Goal: Information Seeking & Learning: Learn about a topic

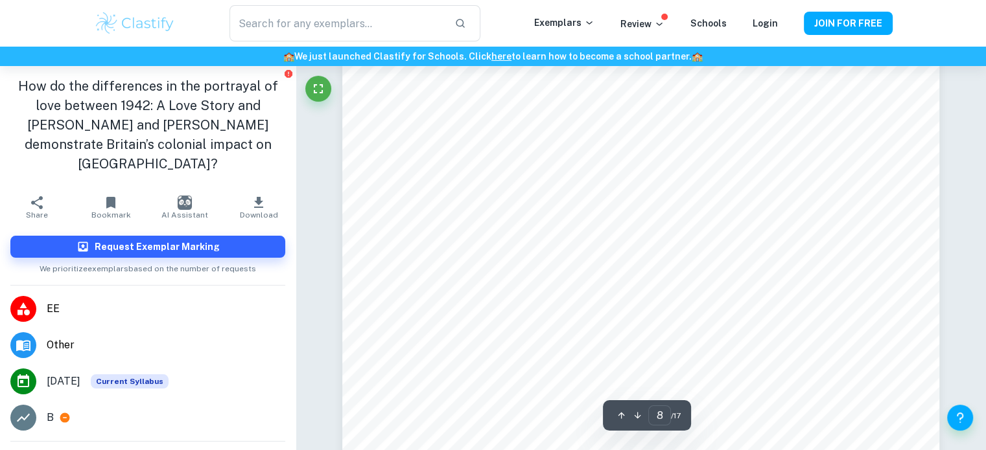
scroll to position [5980, 0]
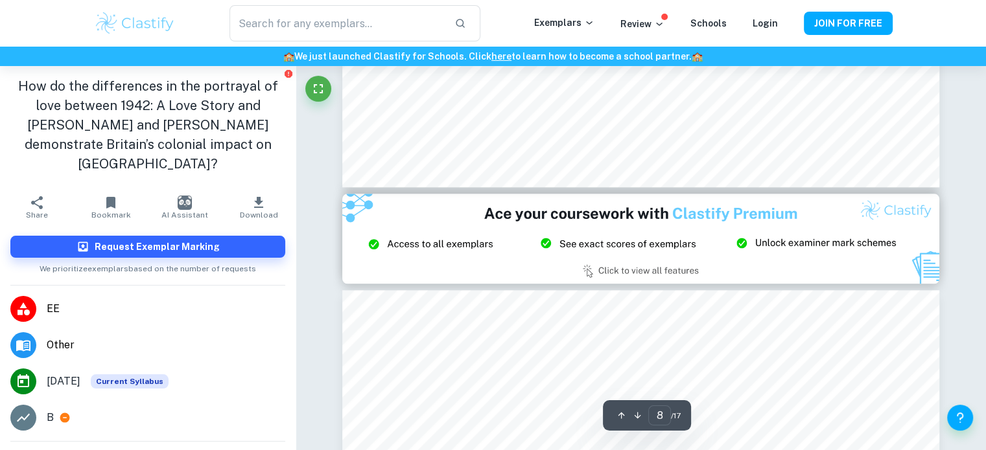
type input "9"
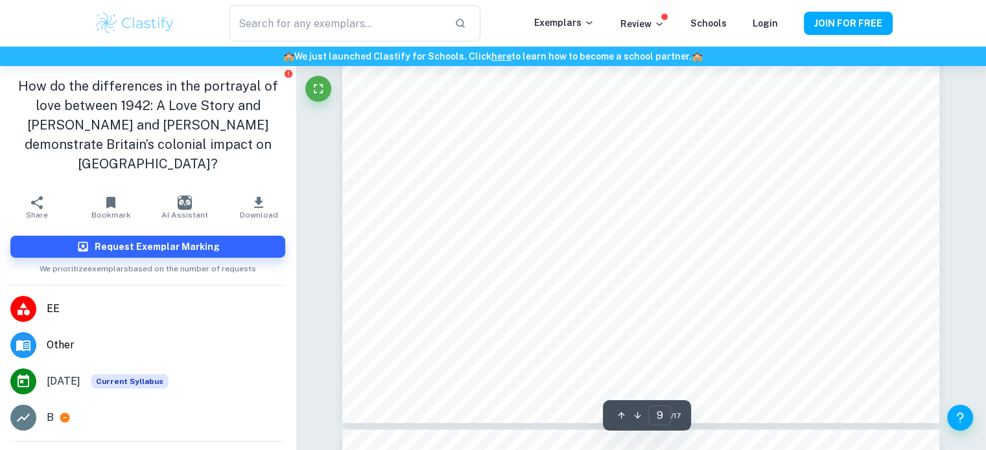
scroll to position [6951, 0]
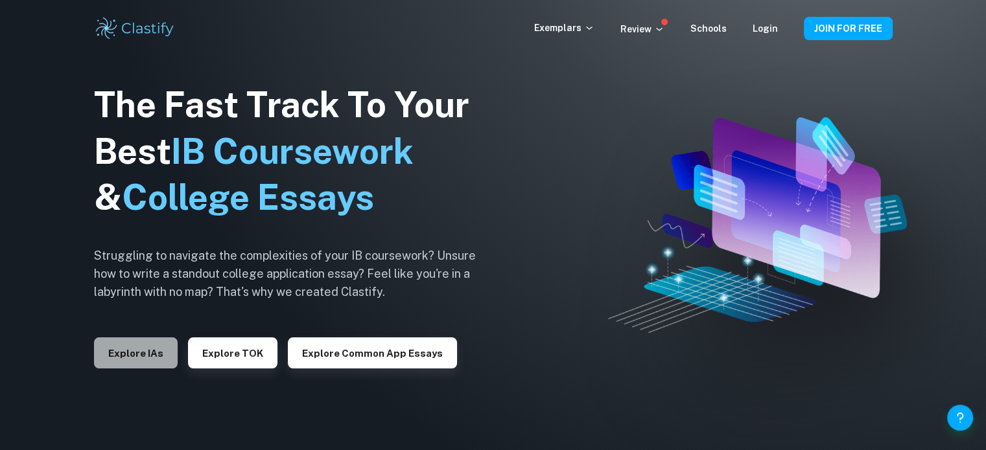
click at [157, 357] on button "Explore IAs" at bounding box center [136, 353] width 84 height 31
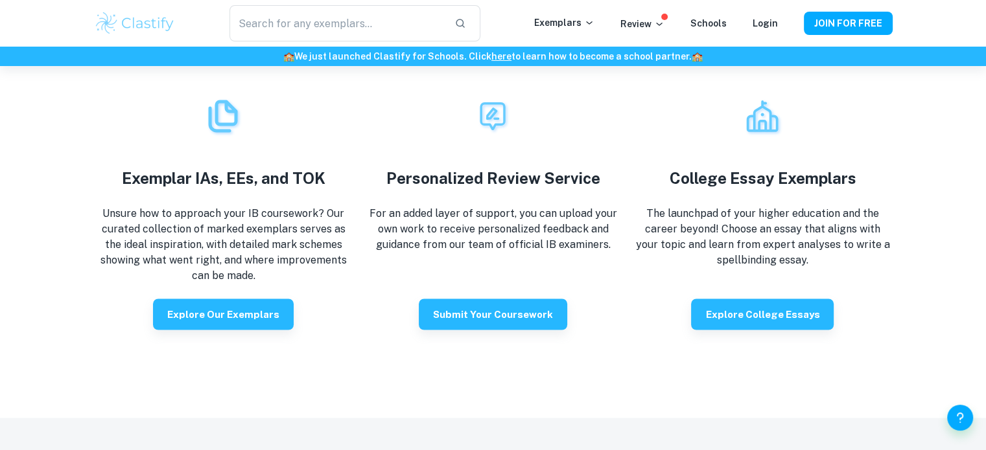
scroll to position [2272, 0]
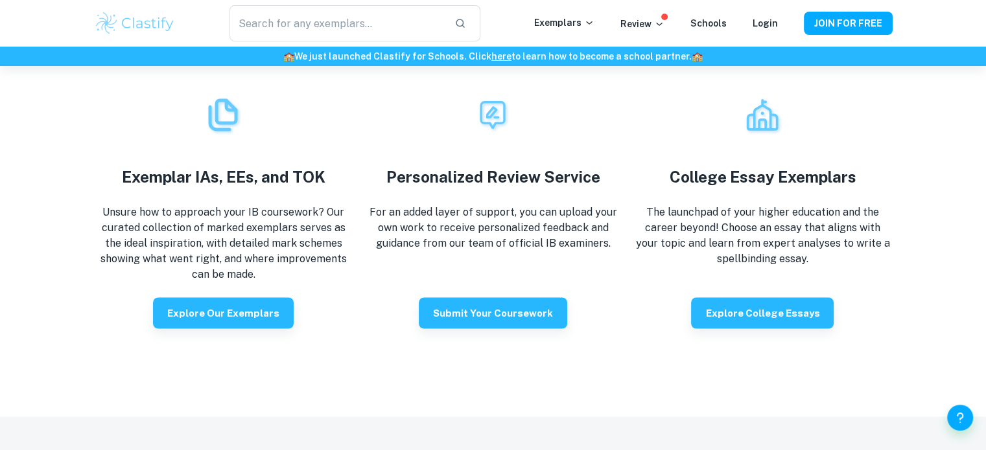
click at [236, 329] on div "How Clastify Can Help Exemplar IAs, EEs, and TOK Unsure how to approach your IB…" at bounding box center [493, 176] width 986 height 480
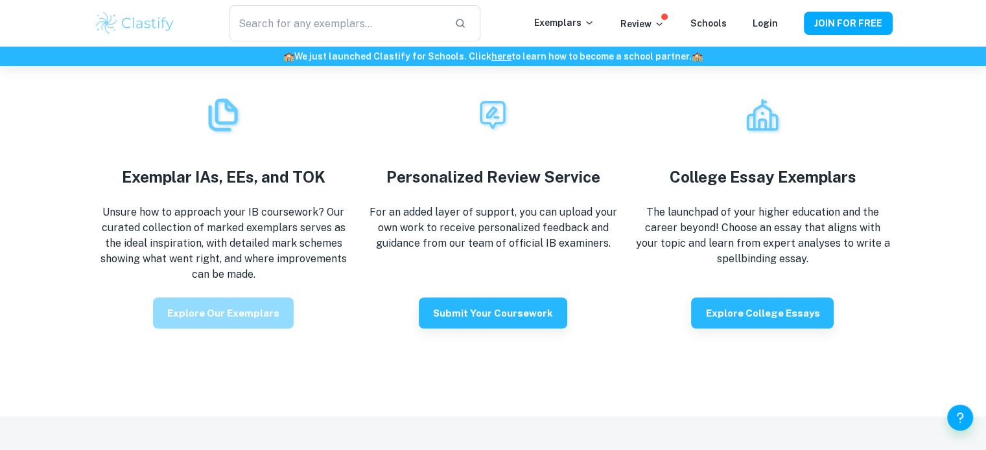
click at [234, 324] on button "Explore our exemplars" at bounding box center [223, 312] width 141 height 31
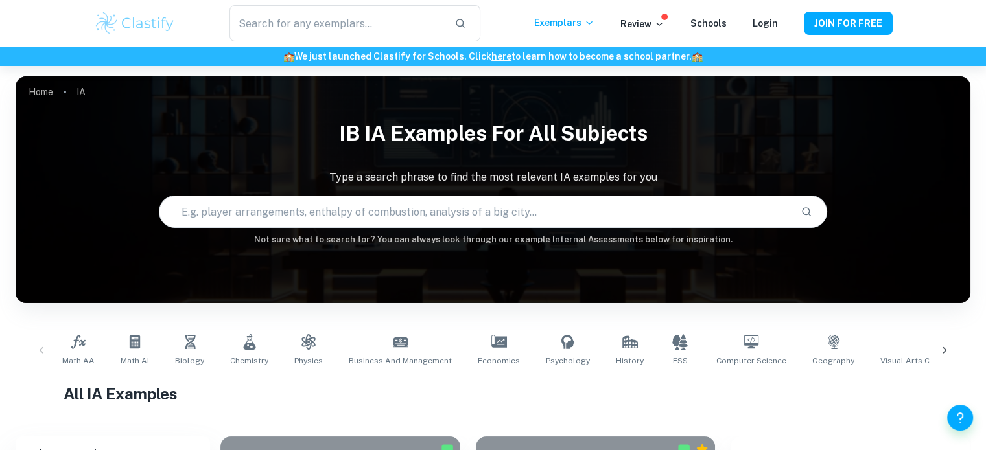
click at [323, 200] on input "text" at bounding box center [474, 212] width 630 height 36
type input "a dolls house"
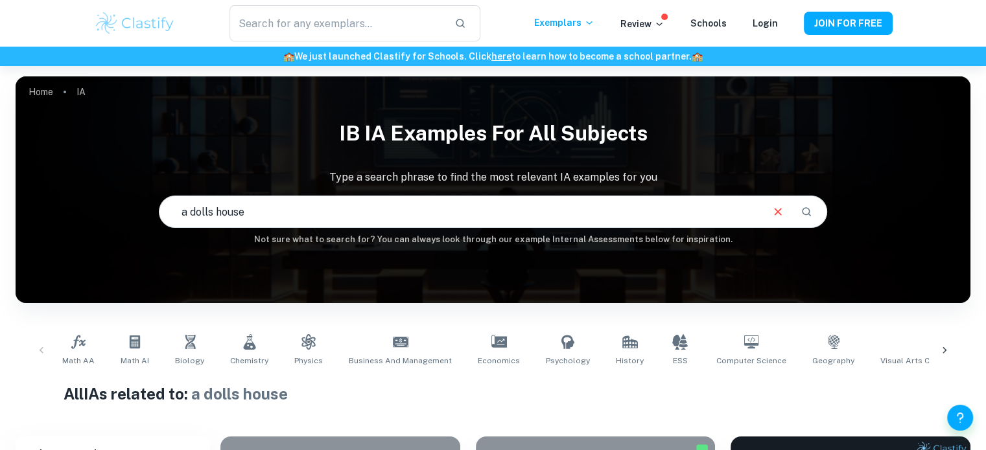
scroll to position [181, 0]
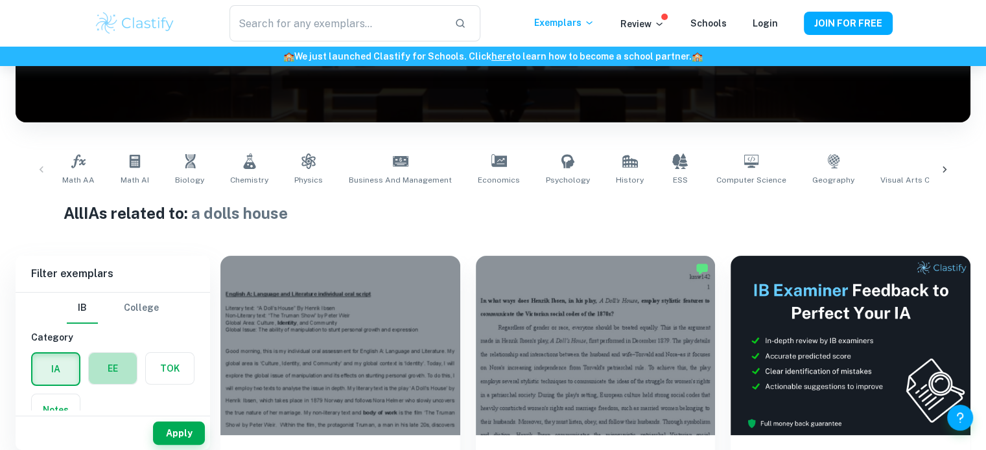
click at [121, 364] on label "button" at bounding box center [113, 368] width 48 height 31
click at [0, 0] on input "radio" at bounding box center [0, 0] width 0 height 0
click at [182, 432] on button "Apply" at bounding box center [179, 433] width 52 height 23
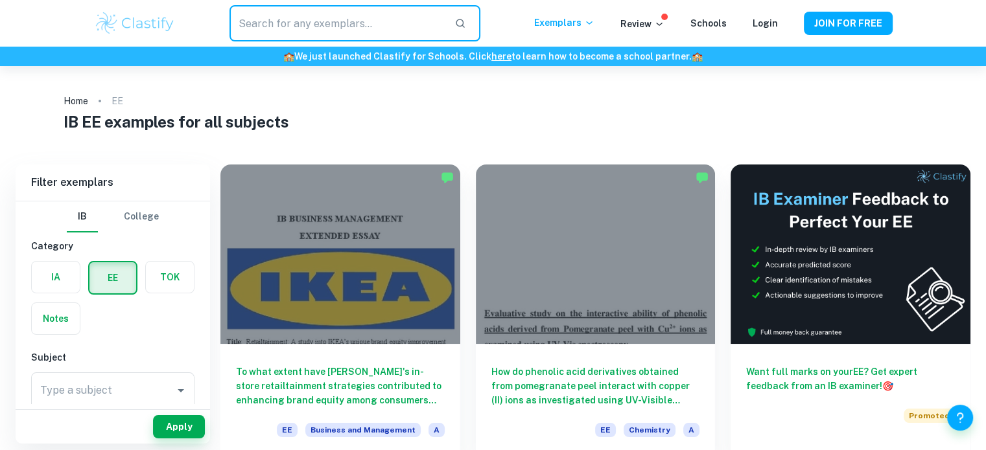
click at [249, 10] on input "text" at bounding box center [336, 23] width 214 height 36
type input "a dolls house"
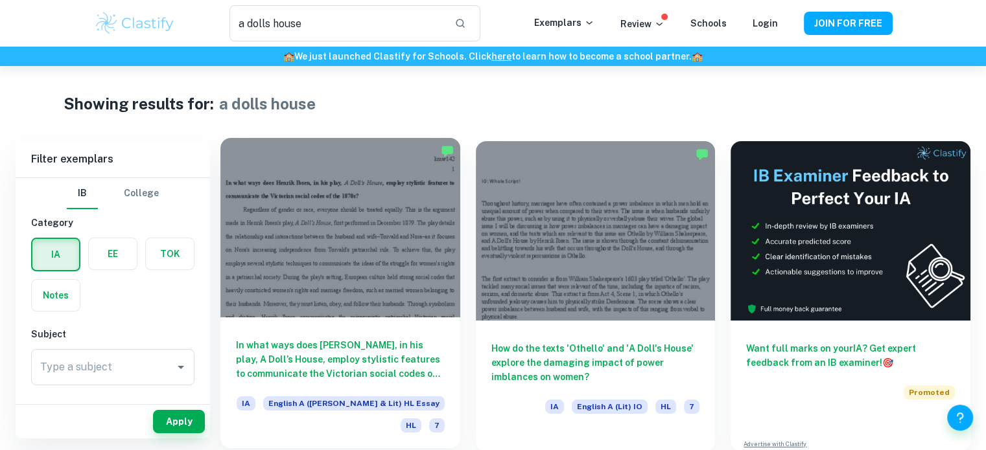
click at [373, 188] on div at bounding box center [340, 227] width 240 height 179
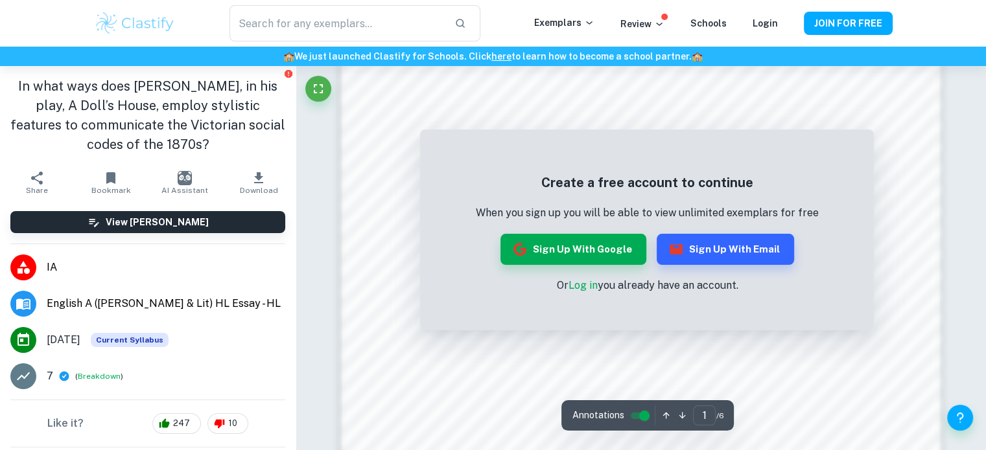
scroll to position [989, 0]
type input "a dolls house"
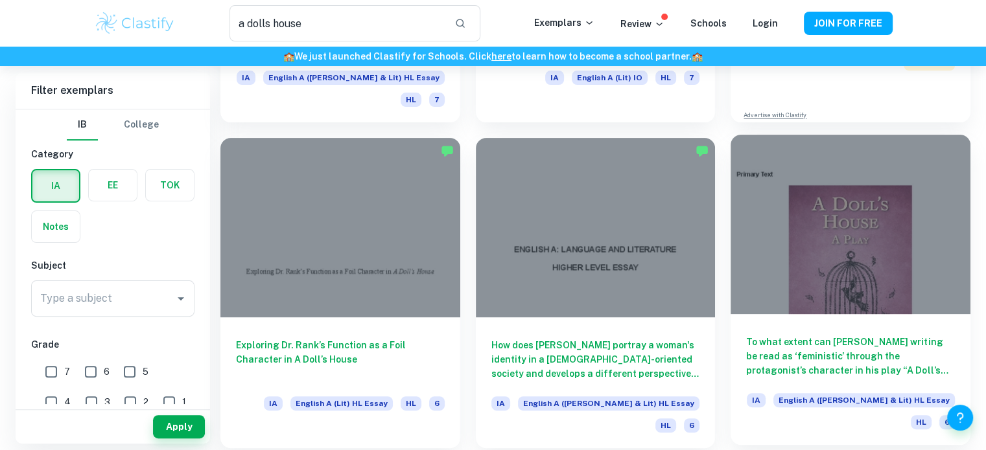
scroll to position [332, 0]
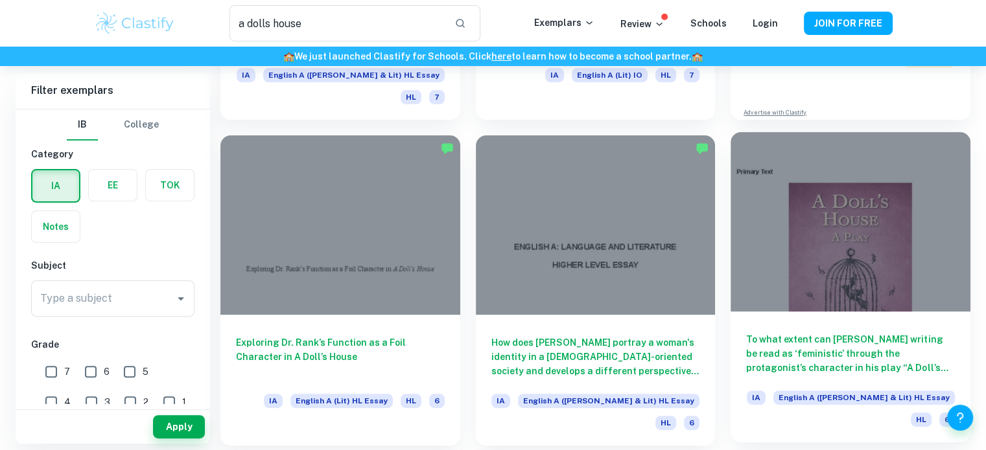
click at [792, 212] on div at bounding box center [850, 221] width 240 height 179
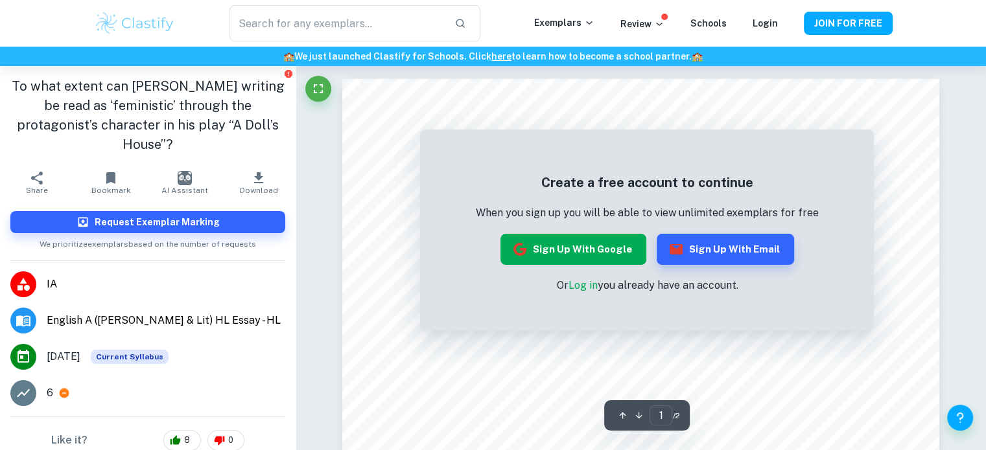
click at [574, 257] on button "Sign up with Google" at bounding box center [573, 249] width 146 height 31
click at [328, 36] on input "text" at bounding box center [336, 23] width 214 height 36
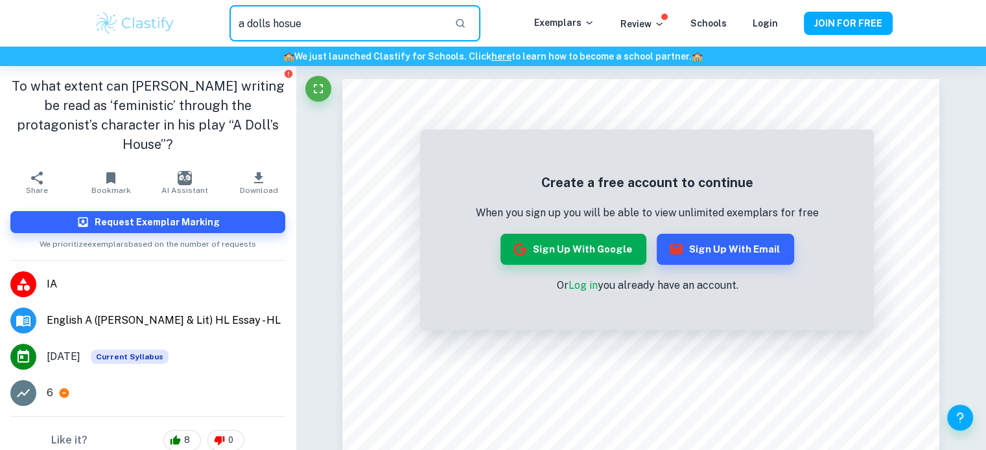
type input "a dolls hosue"
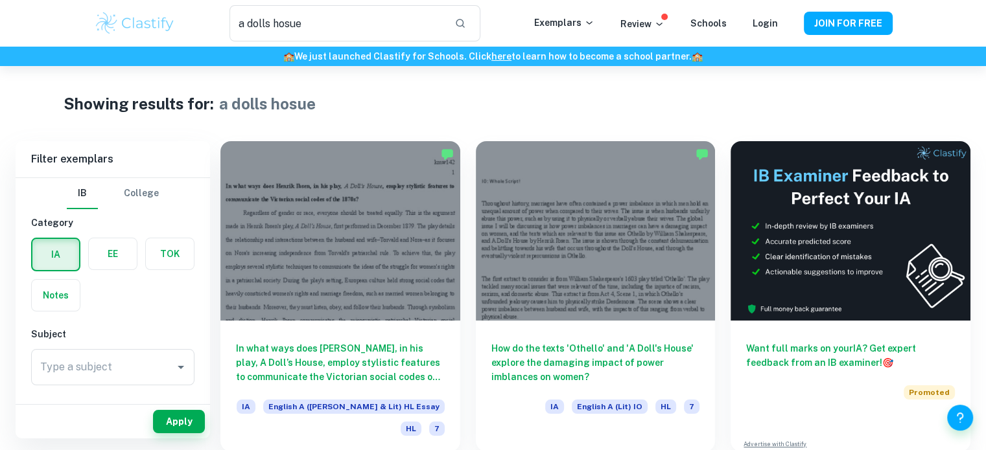
click at [778, 33] on div "a dolls hosue ​ Exemplars Review Schools Login JOIN FOR FREE" at bounding box center [492, 23] width 829 height 36
click at [774, 30] on div "Login" at bounding box center [764, 24] width 25 height 16
click at [770, 26] on link "Login" at bounding box center [764, 23] width 25 height 10
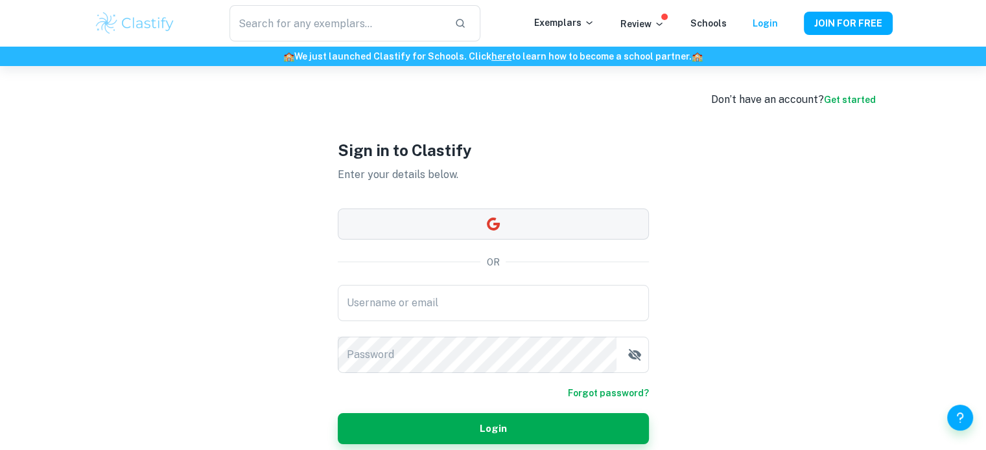
click at [490, 230] on icon "button" at bounding box center [493, 224] width 16 height 16
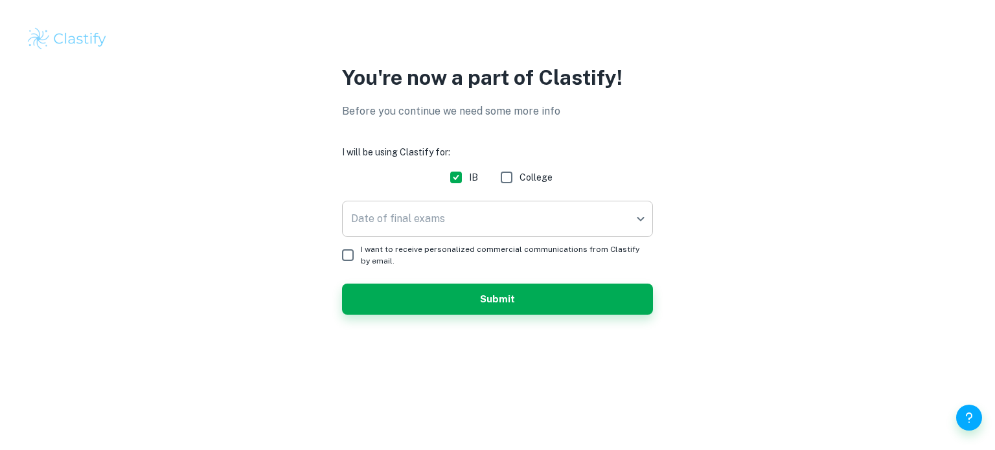
click at [433, 212] on body "We value your privacy We use cookies to enhance your browsing experience, serve…" at bounding box center [497, 225] width 995 height 450
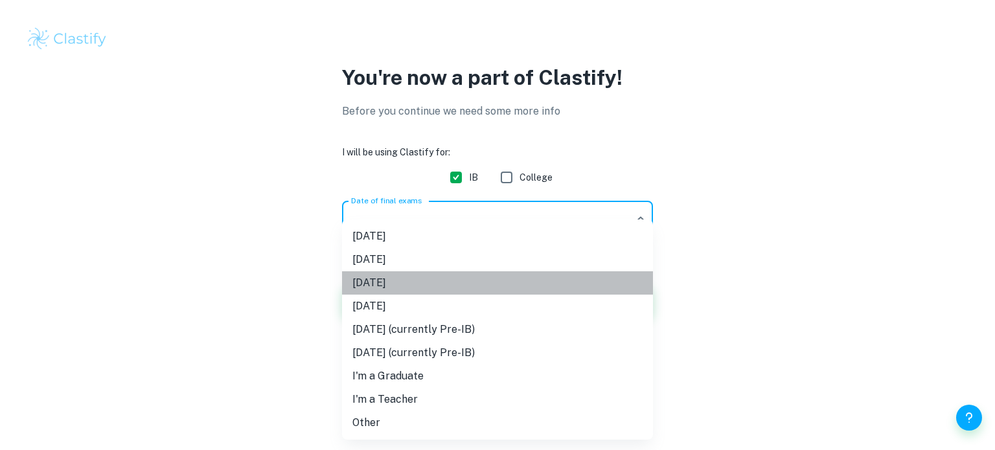
click at [430, 280] on li "[DATE]" at bounding box center [497, 283] width 311 height 23
type input "M26"
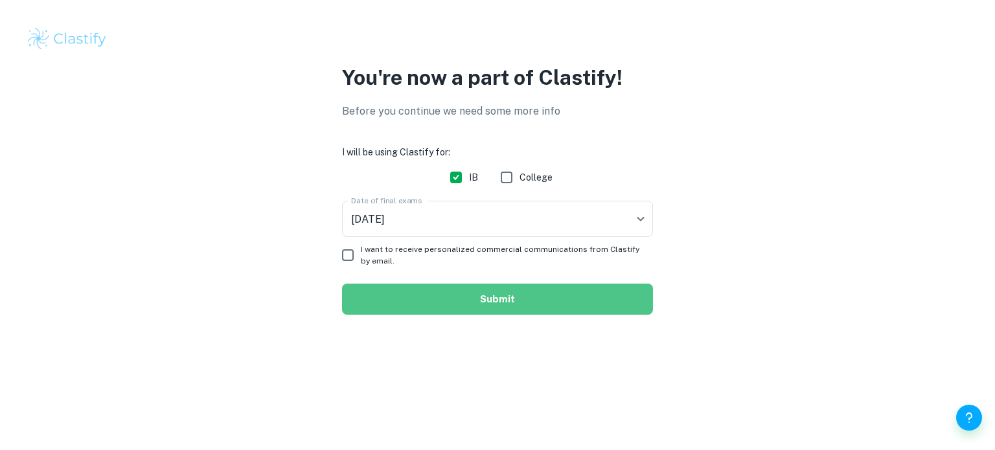
click at [375, 287] on button "Submit" at bounding box center [497, 299] width 311 height 31
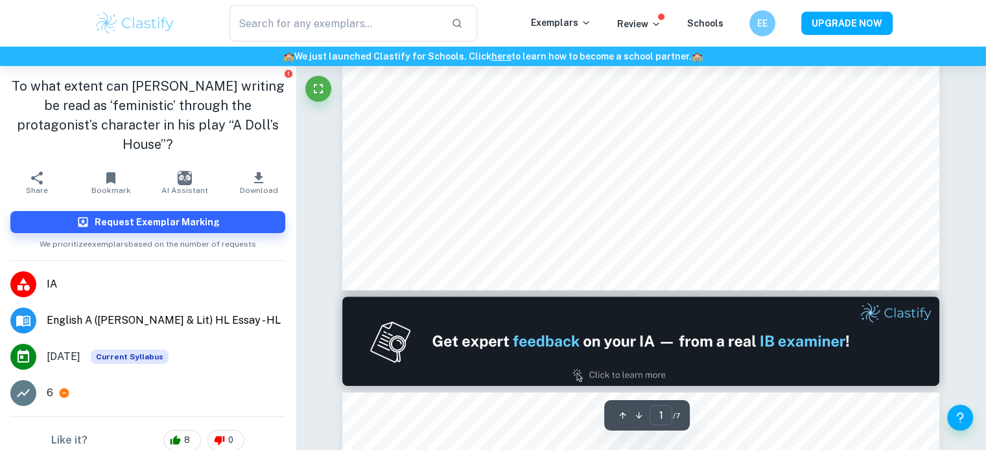
type input "2"
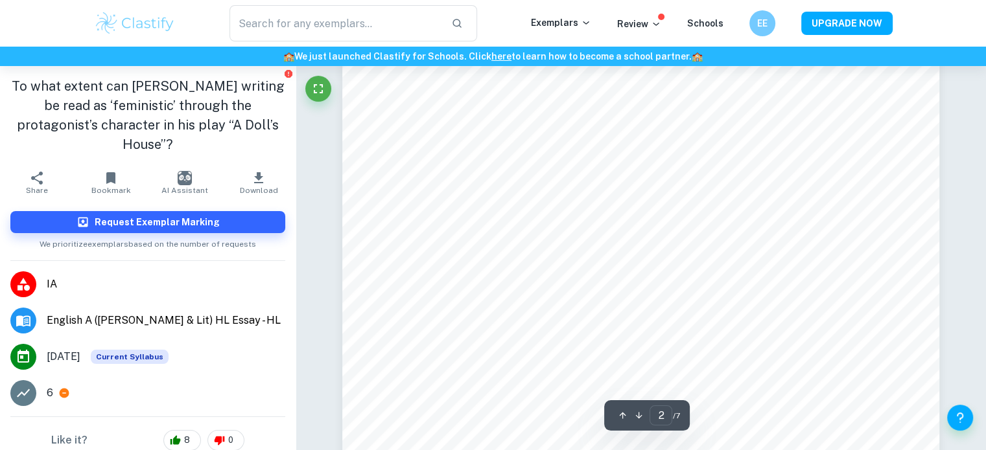
scroll to position [1163, 0]
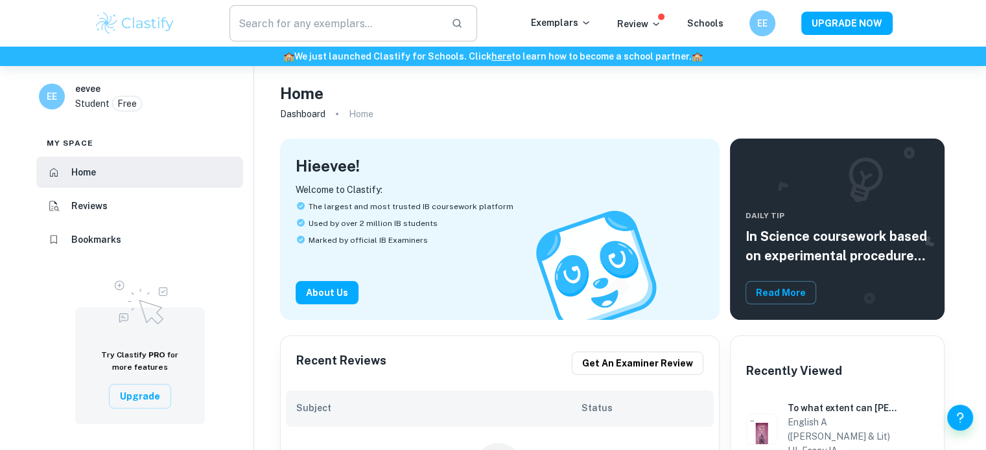
click at [375, 32] on input "text" at bounding box center [335, 23] width 212 height 36
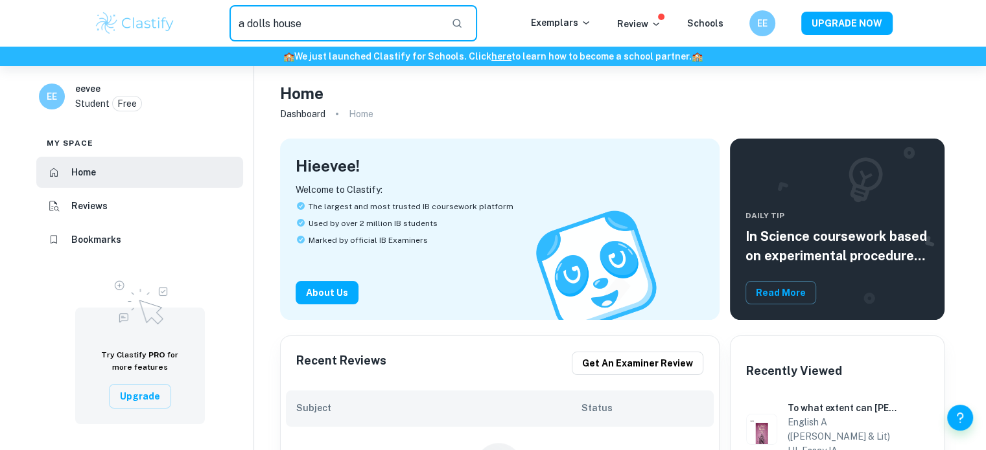
type input "a dolls house"
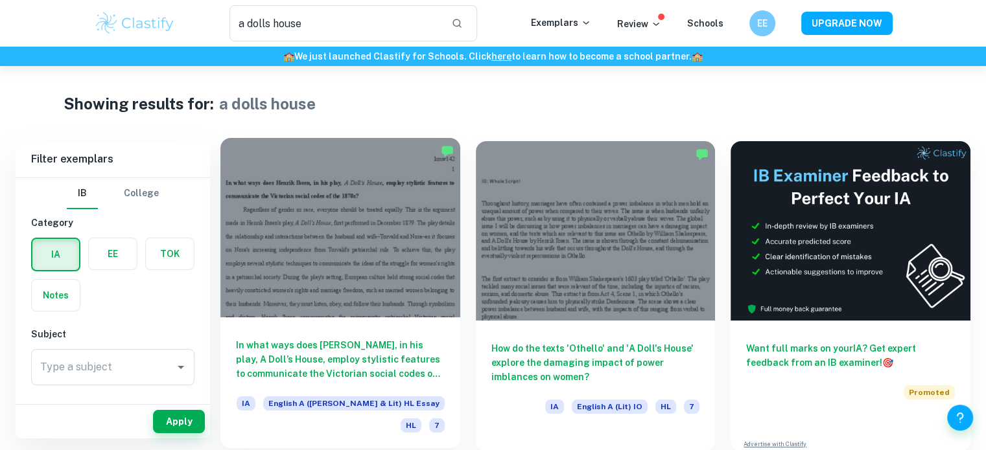
click at [417, 276] on div at bounding box center [340, 227] width 240 height 179
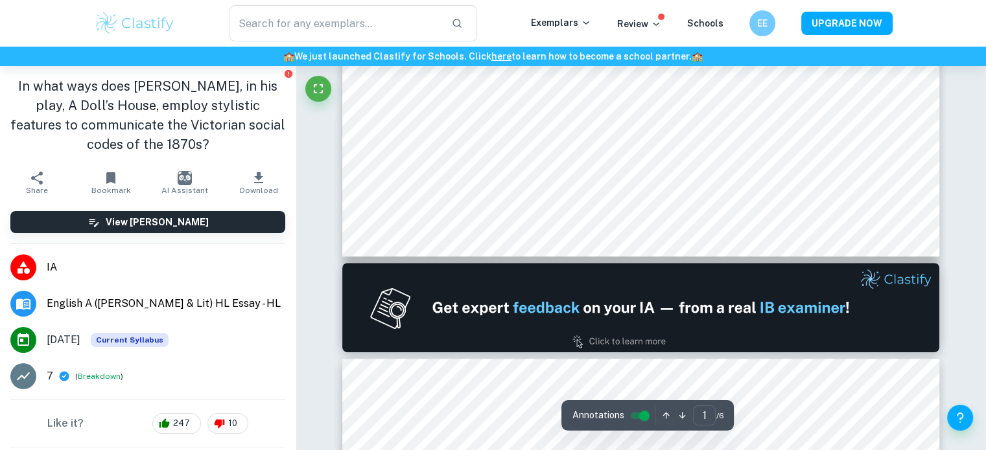
scroll to position [596, 0]
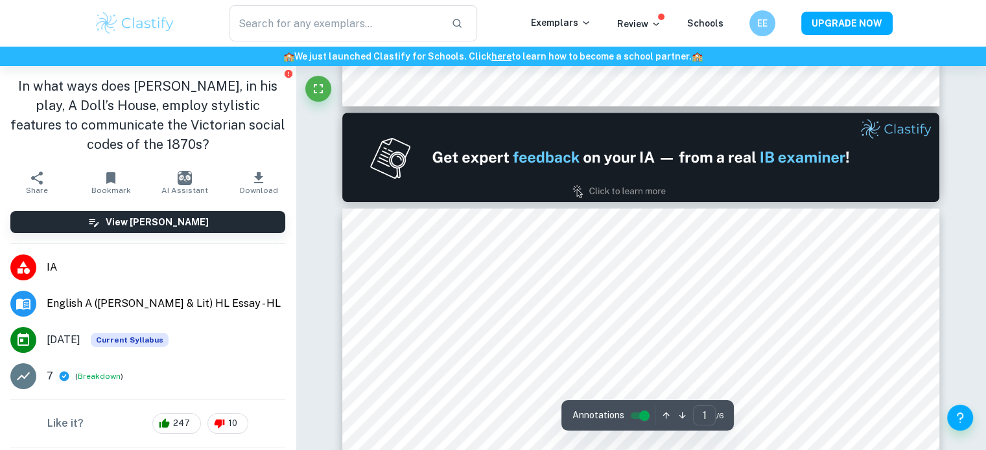
type input "2"
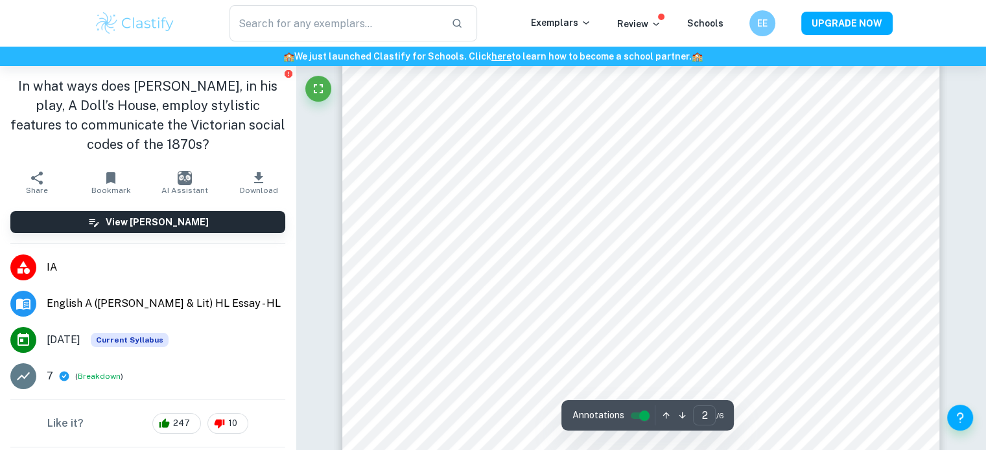
scroll to position [988, 0]
